Goal: Navigation & Orientation: Find specific page/section

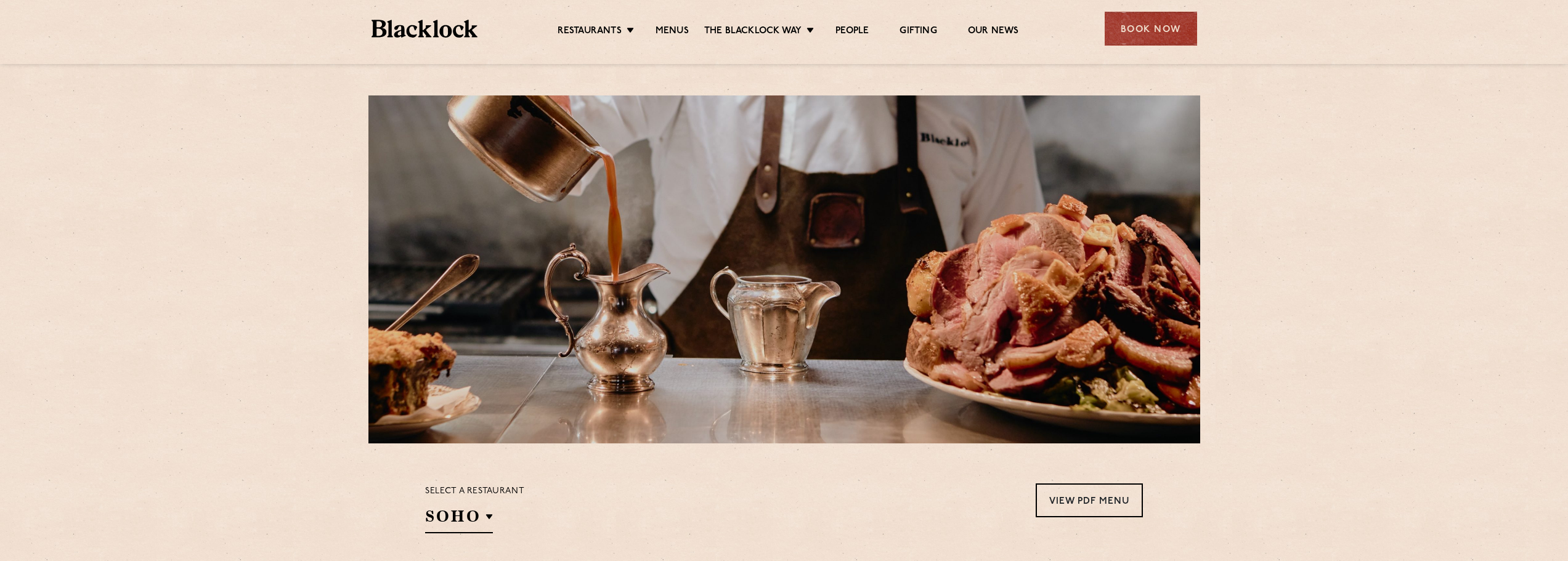
click at [461, 33] on img at bounding box center [425, 29] width 107 height 18
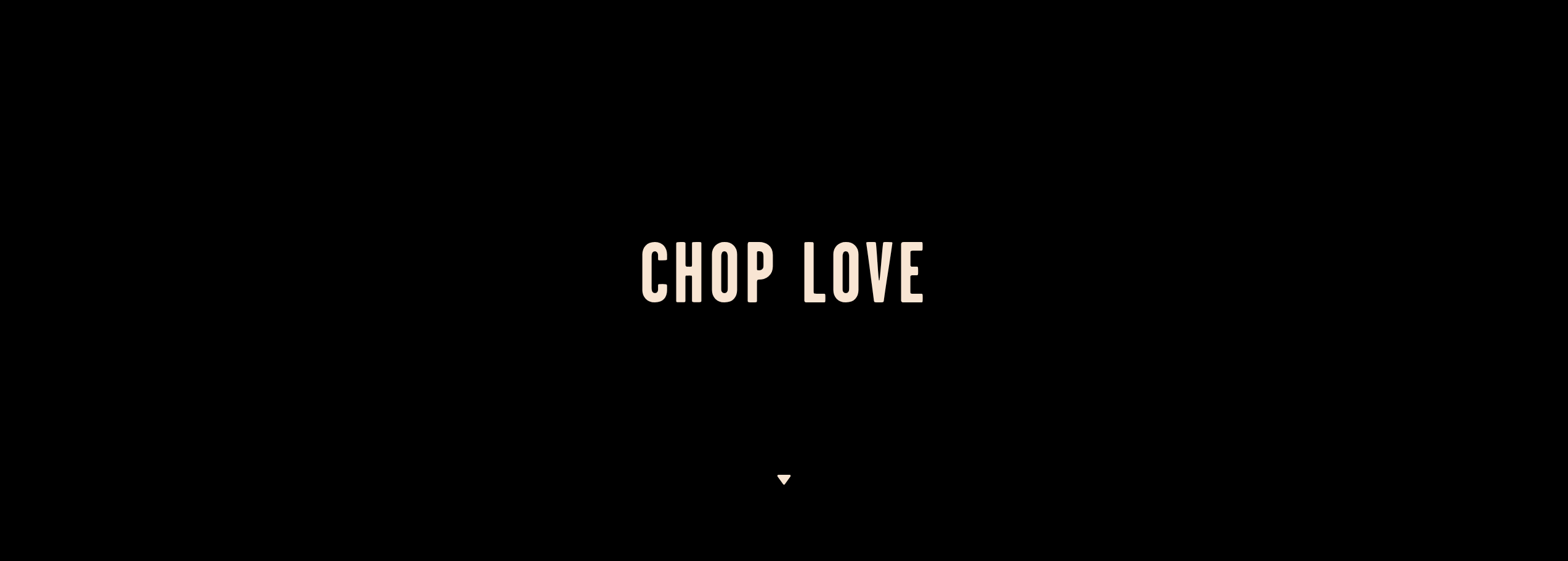
click at [440, 206] on div at bounding box center [784, 280] width 1568 height 561
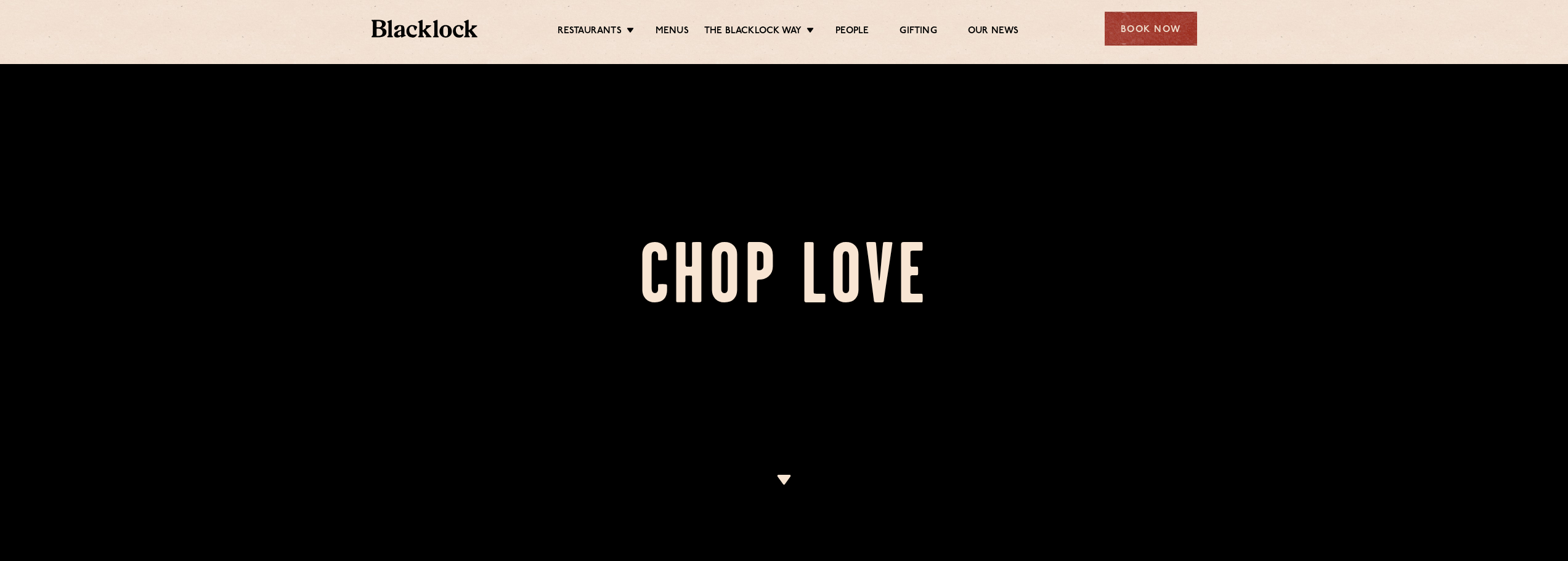
scroll to position [431, 0]
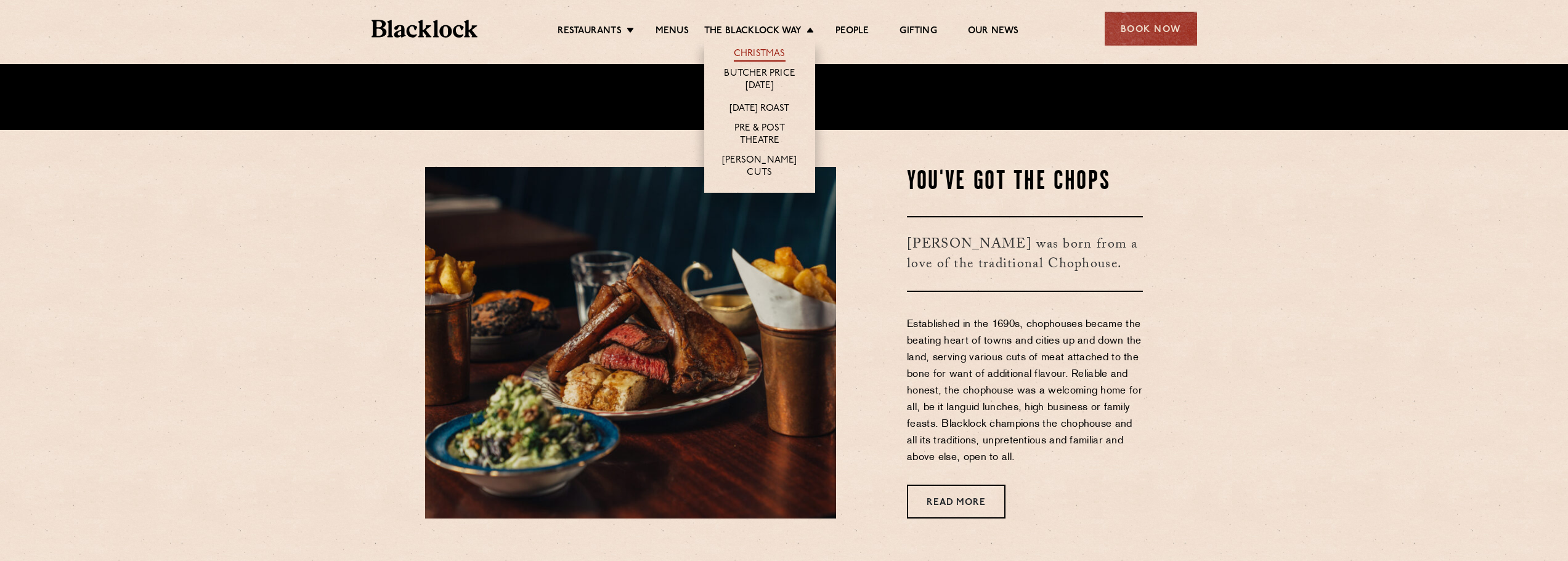
click at [746, 50] on link "Christmas" at bounding box center [759, 55] width 52 height 14
